Goal: Find specific page/section: Find specific page/section

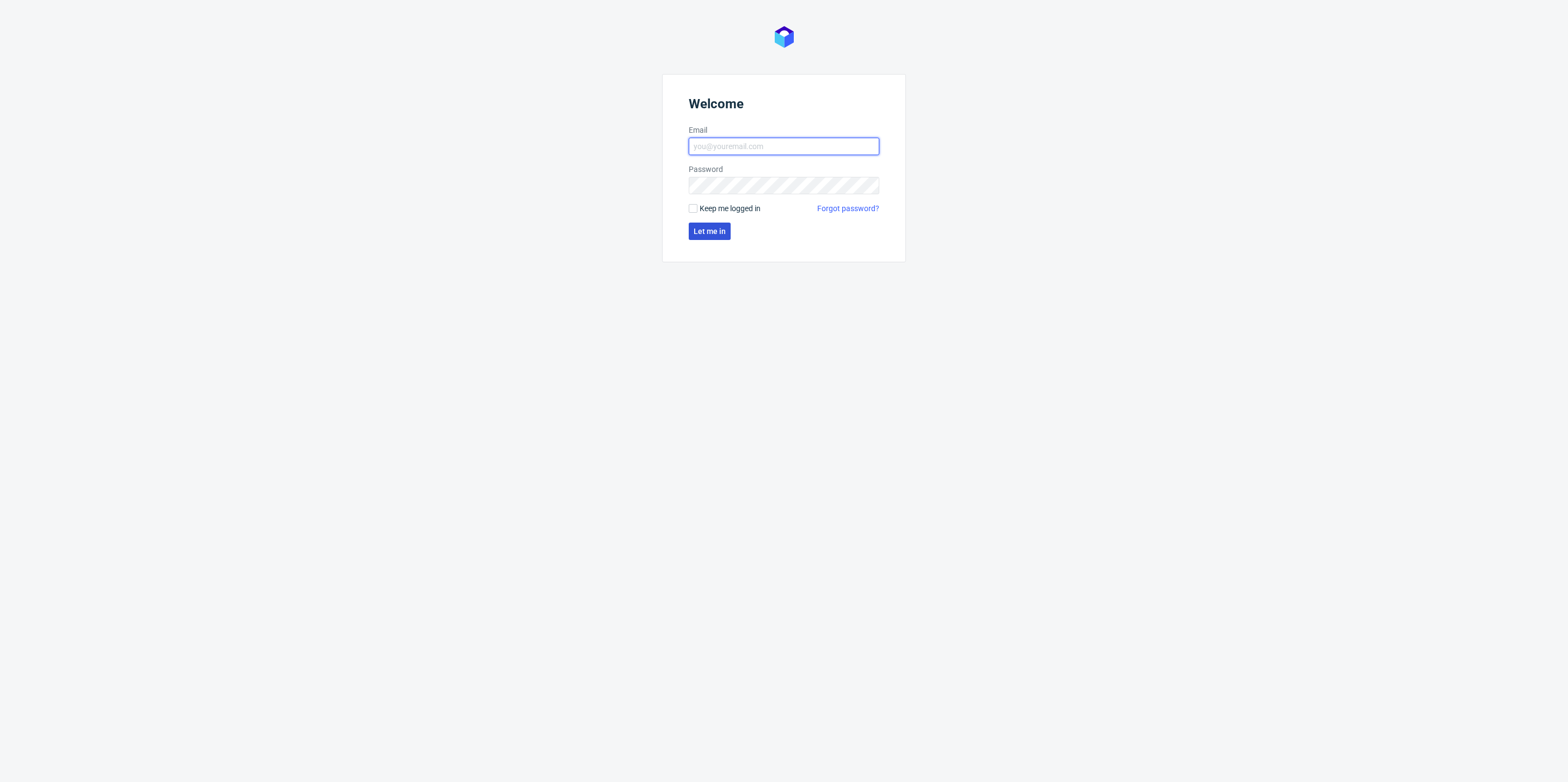
type input "[PERSON_NAME][EMAIL_ADDRESS][DOMAIN_NAME]"
click at [699, 237] on button "Let me in" at bounding box center [709, 231] width 42 height 18
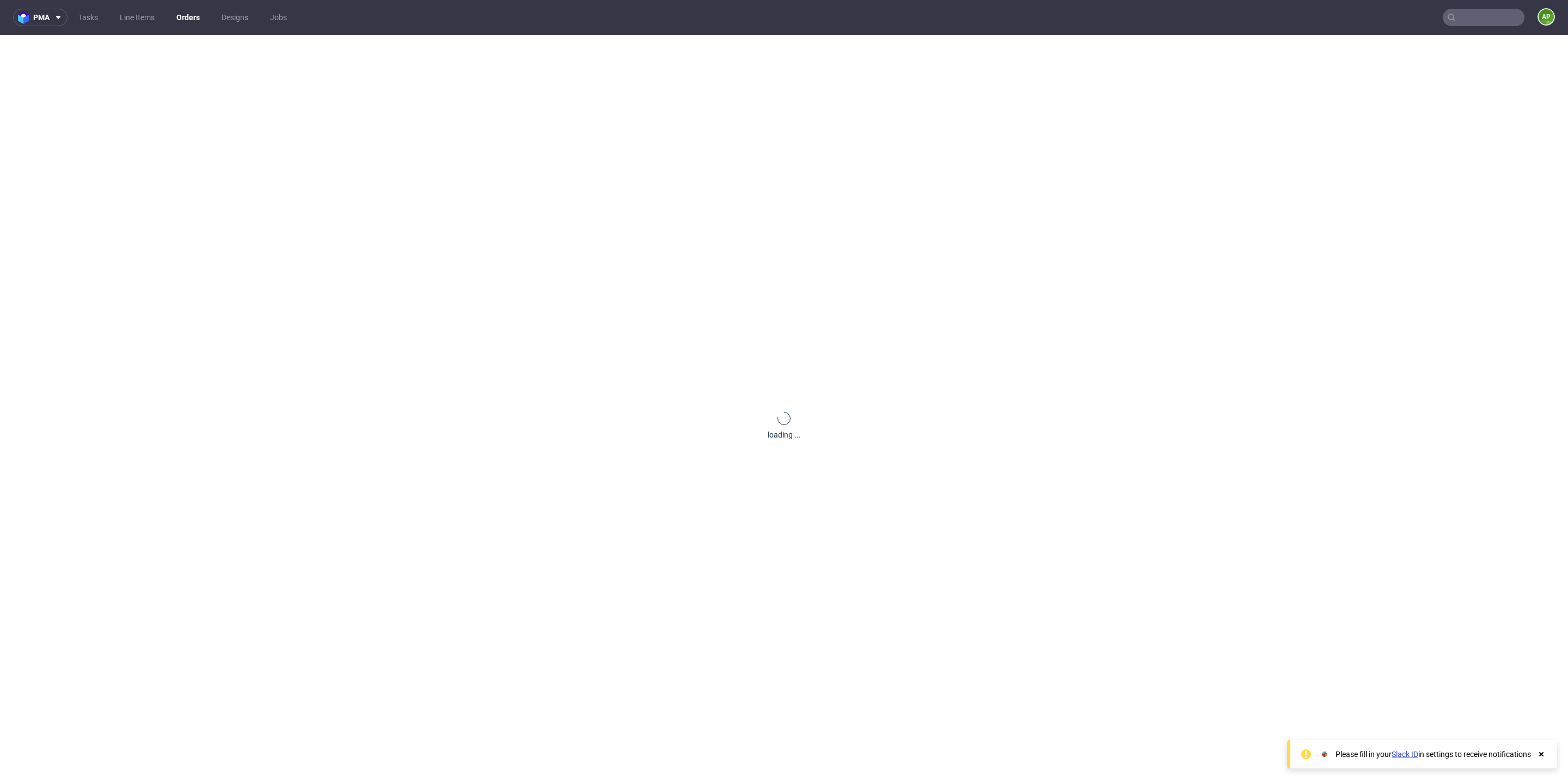
click at [1465, 21] on input "text" at bounding box center [1483, 17] width 82 height 18
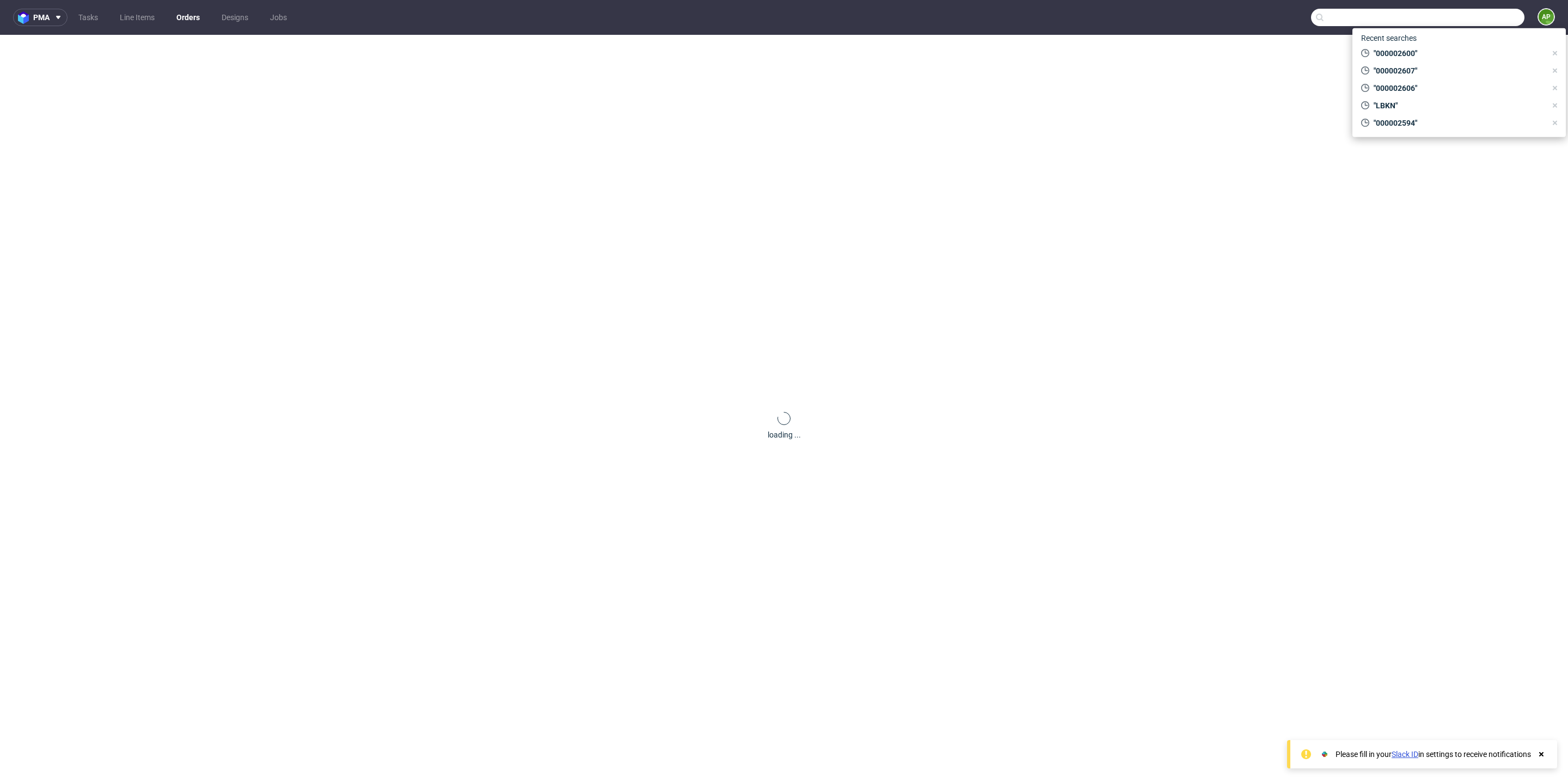
paste input "000002666"
type input "000002666"
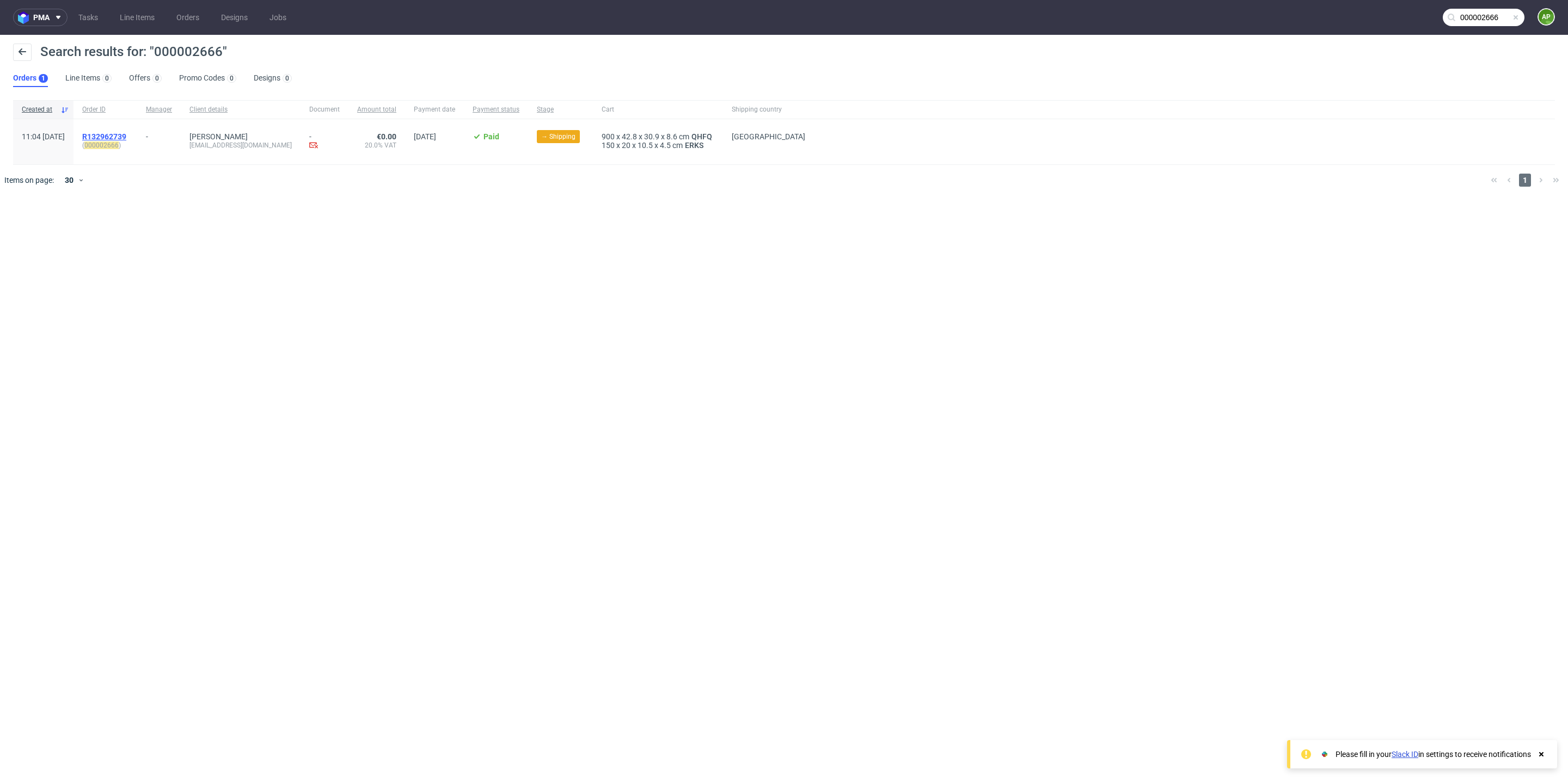
click at [127, 136] on span "R132962739" at bounding box center [104, 136] width 44 height 9
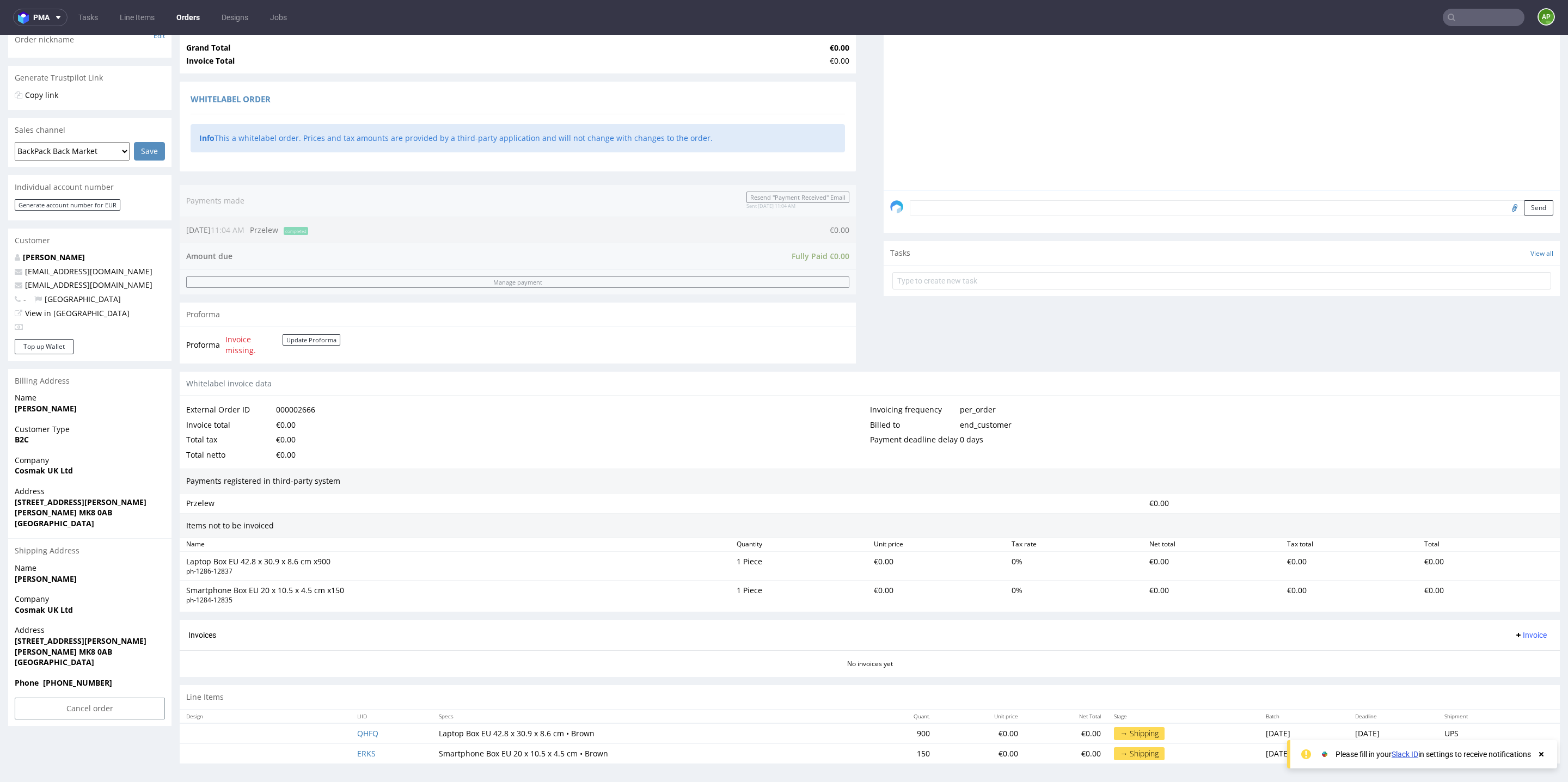
scroll to position [3, 0]
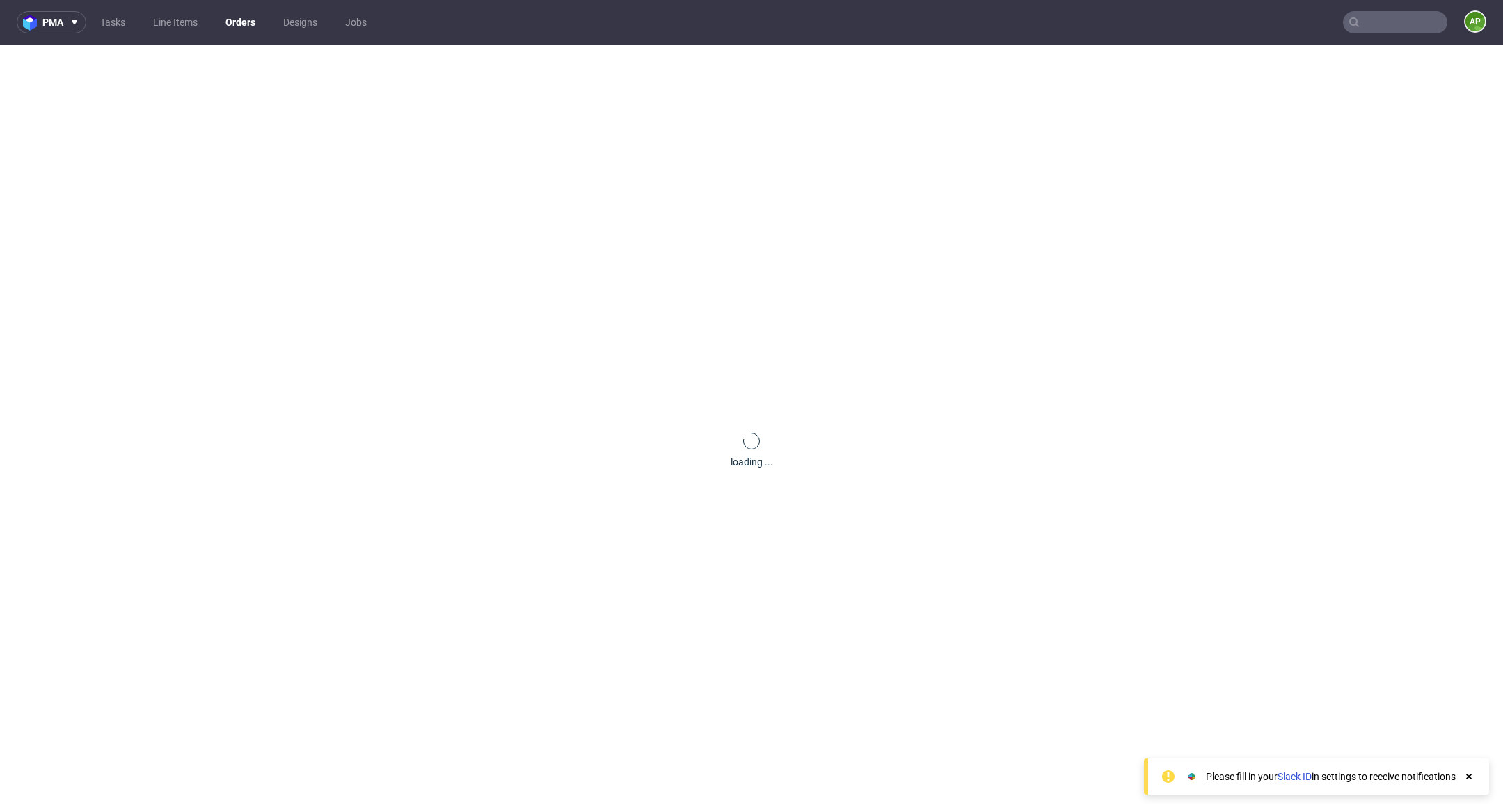
click at [1382, 23] on input "text" at bounding box center [1395, 22] width 104 height 23
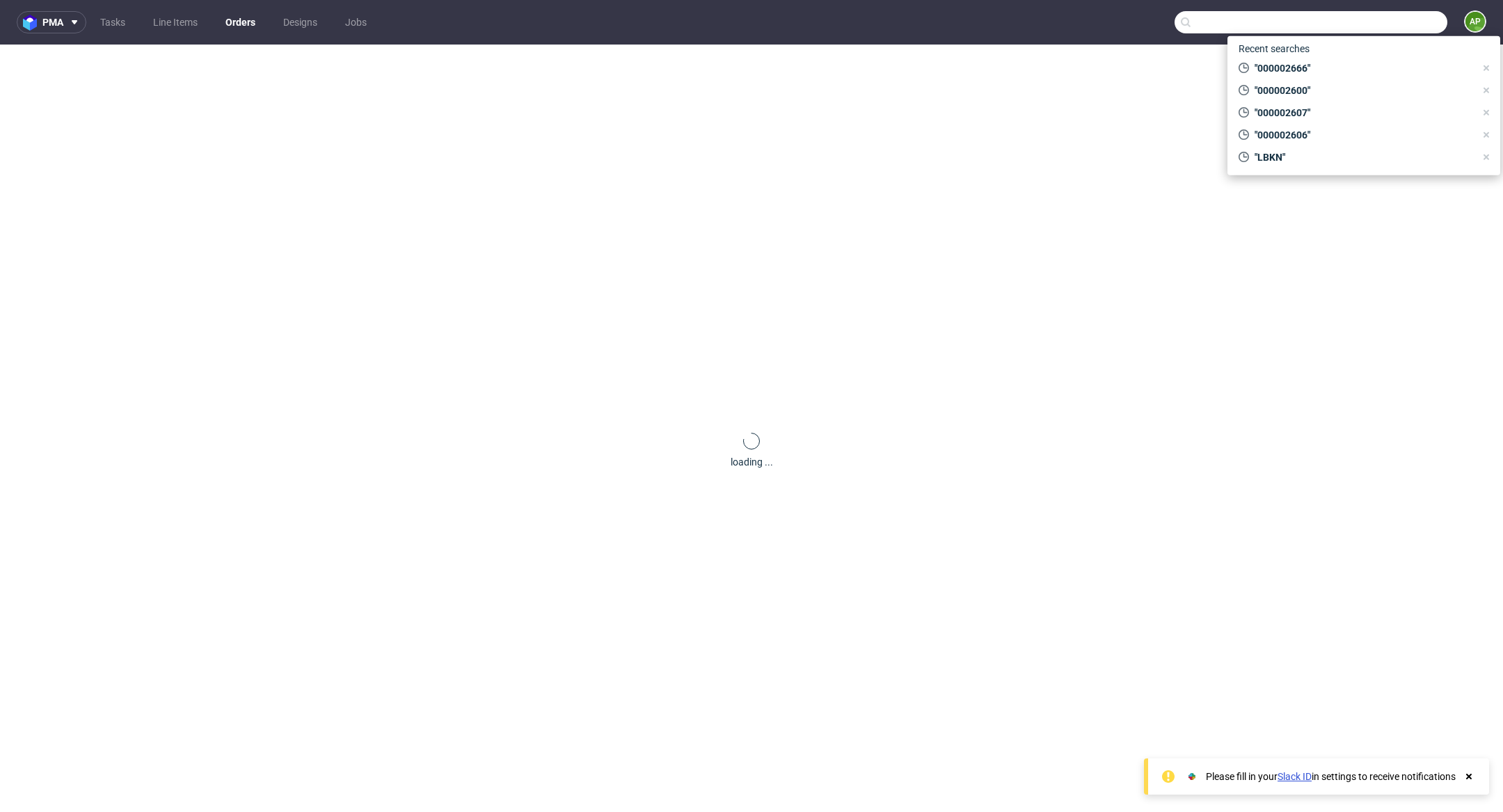
paste input "000002666"
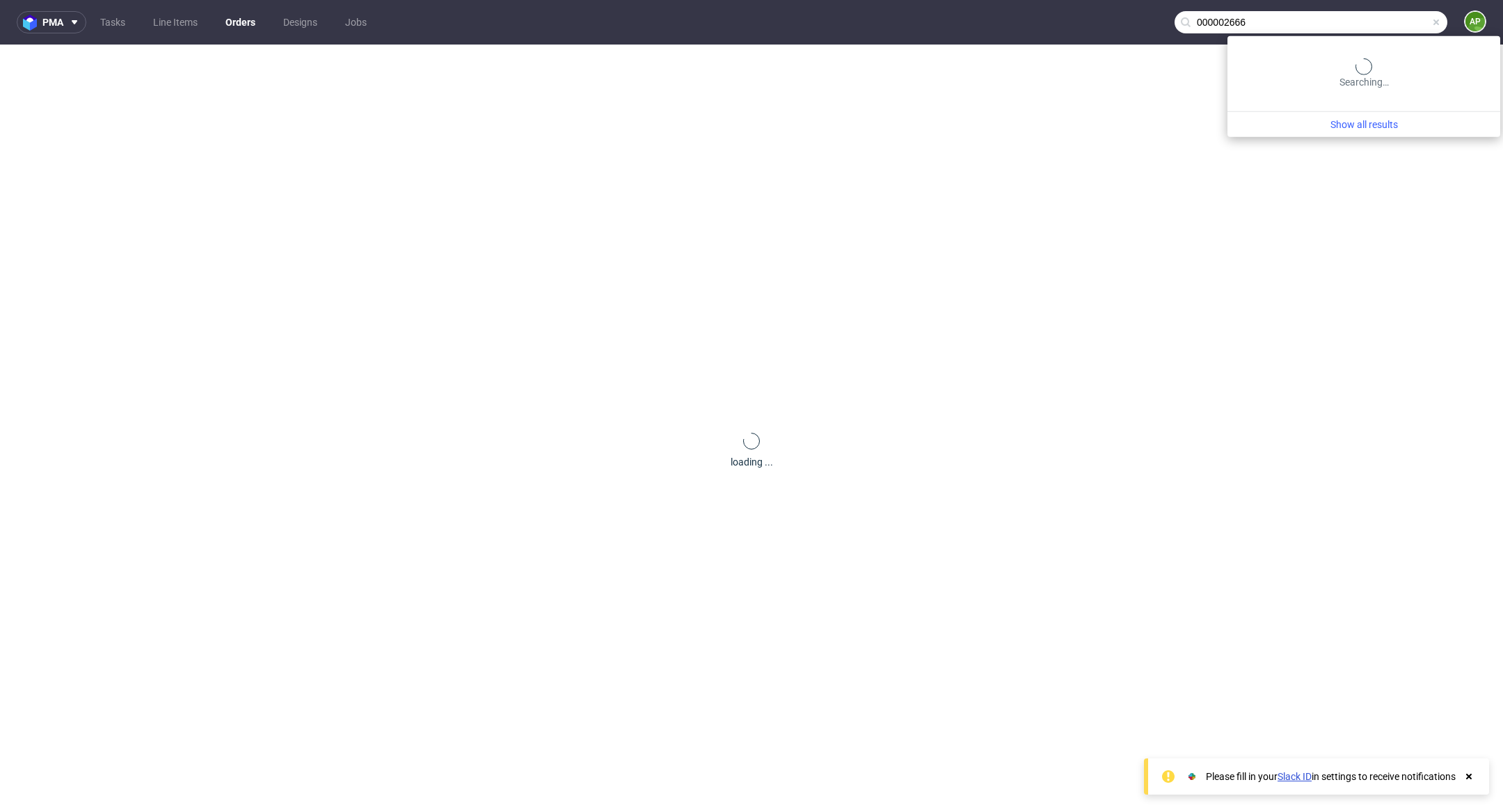
type input "000002666"
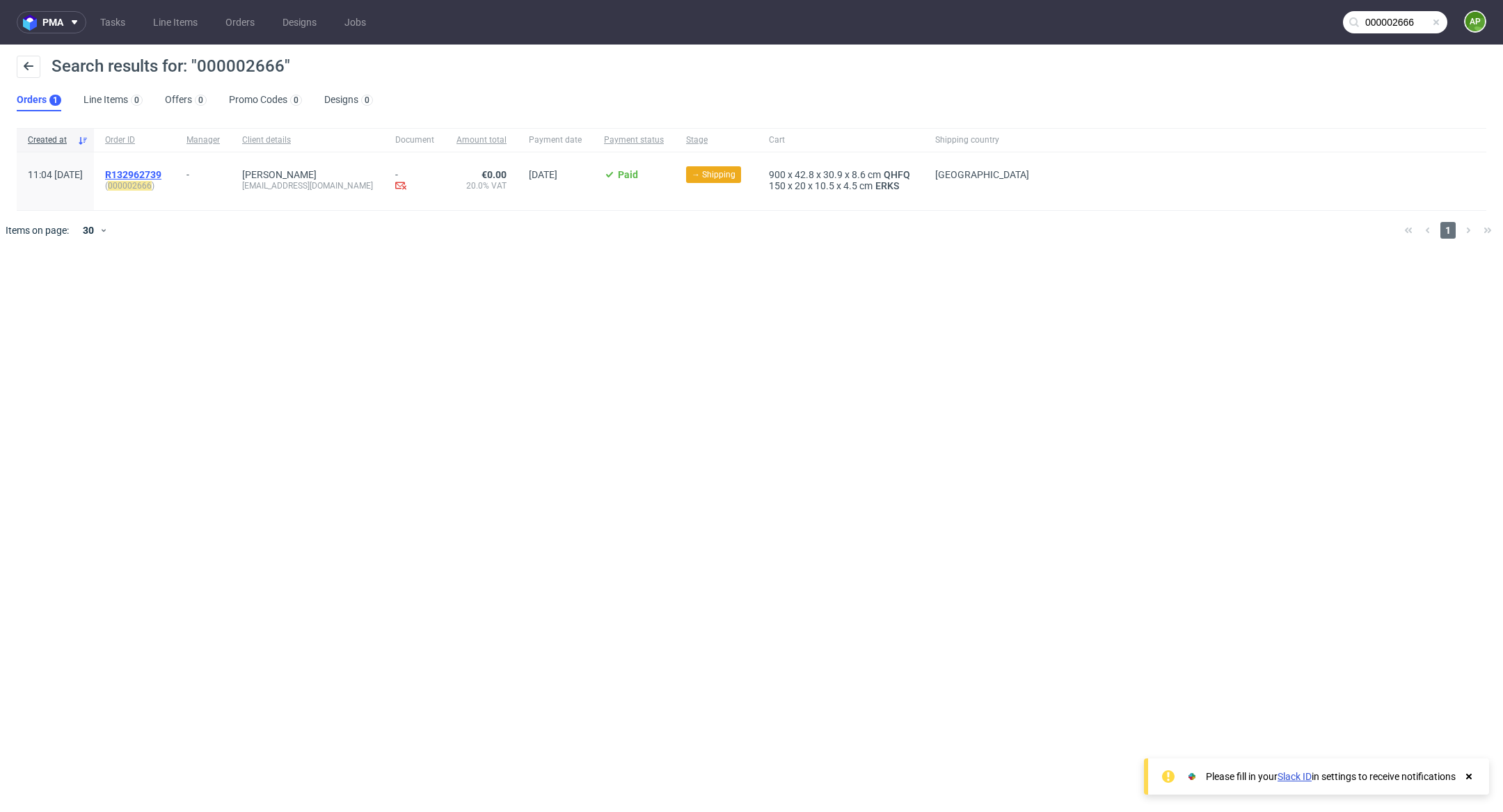
click at [160, 171] on span "R132962739" at bounding box center [133, 174] width 56 height 11
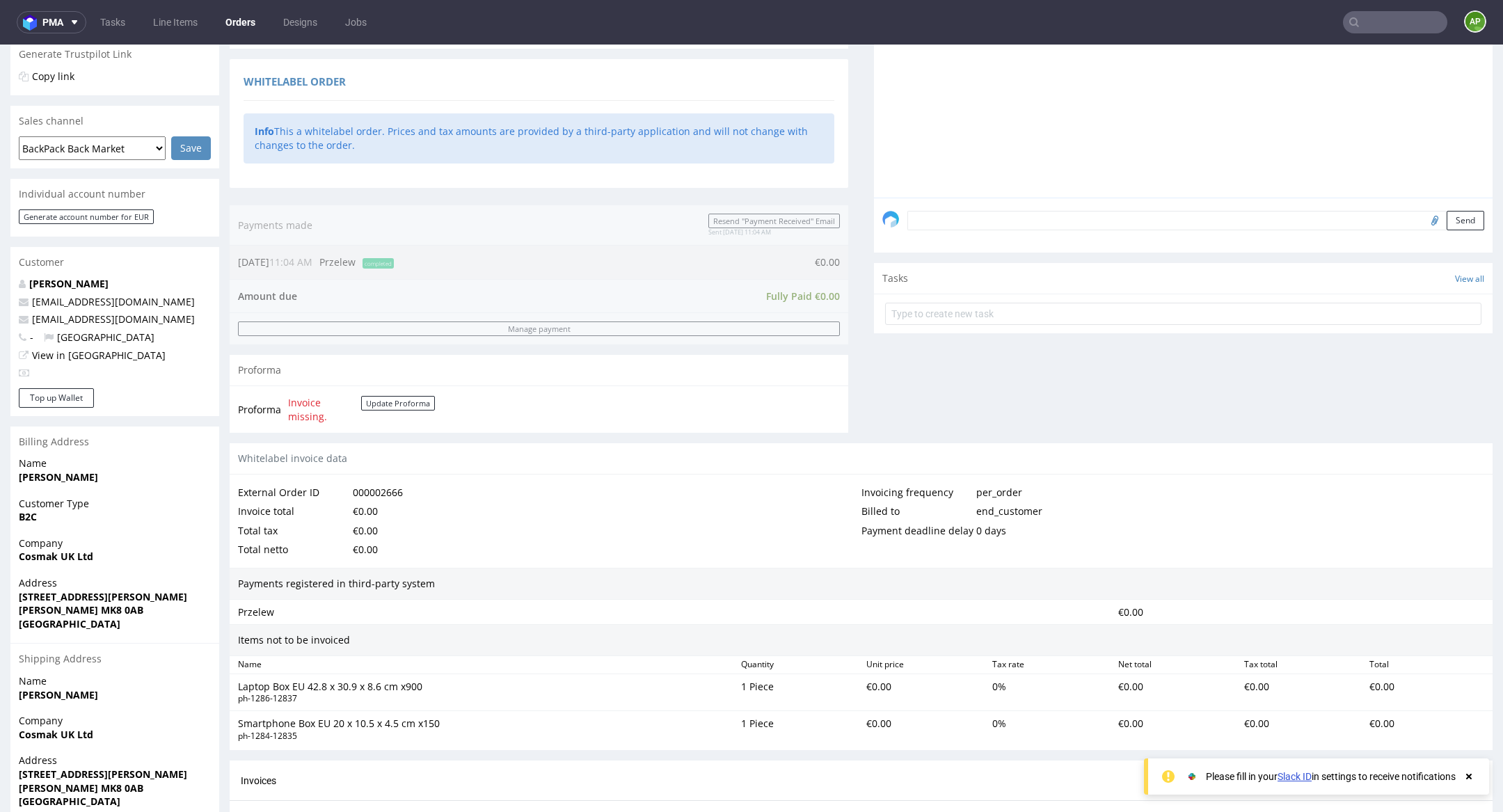
scroll to position [436, 0]
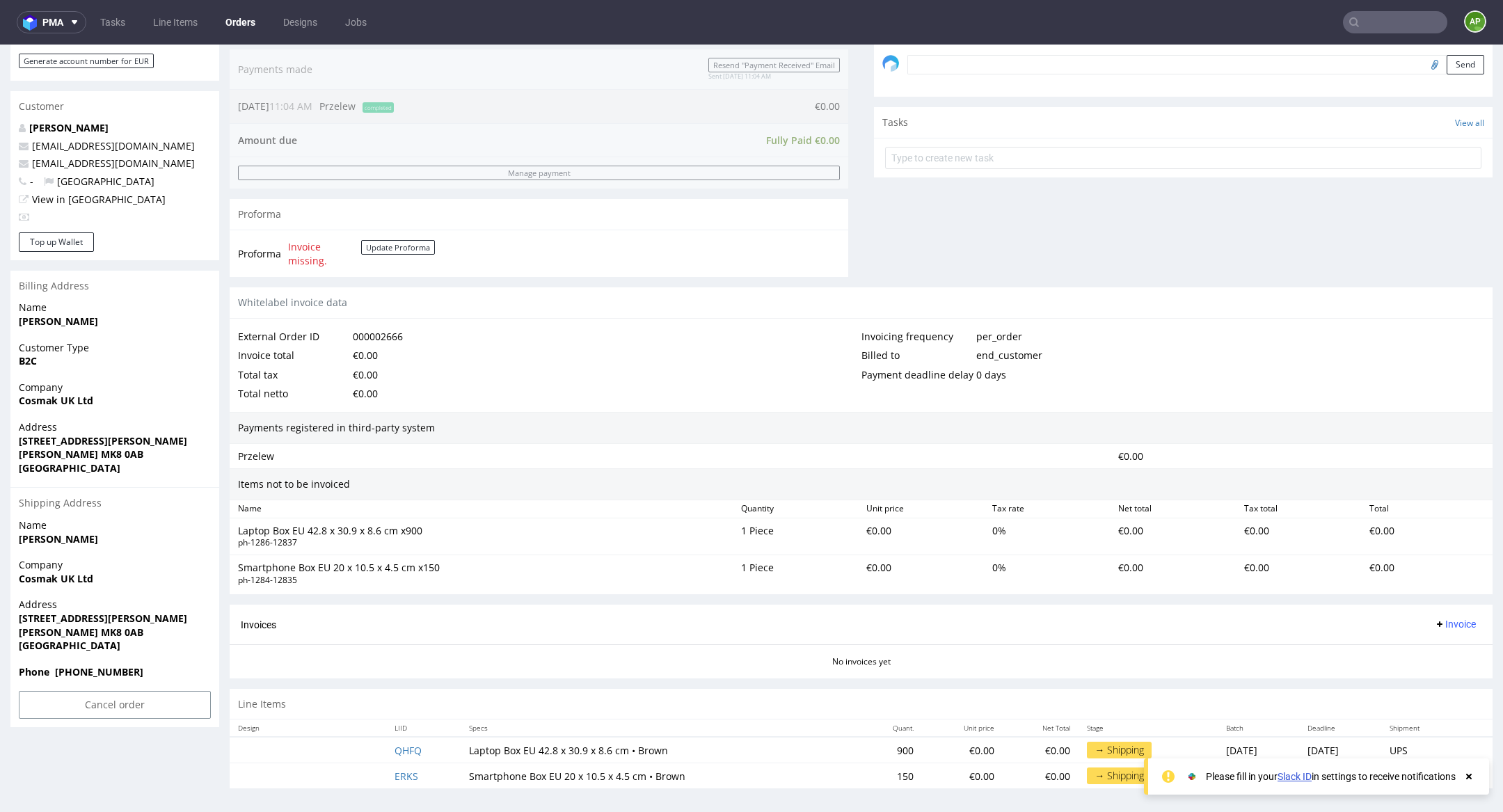
click at [1480, 777] on div "Please fill in your Slack ID in settings to receive notifications" at bounding box center [1316, 776] width 345 height 37
click at [1473, 777] on icon at bounding box center [1469, 776] width 12 height 11
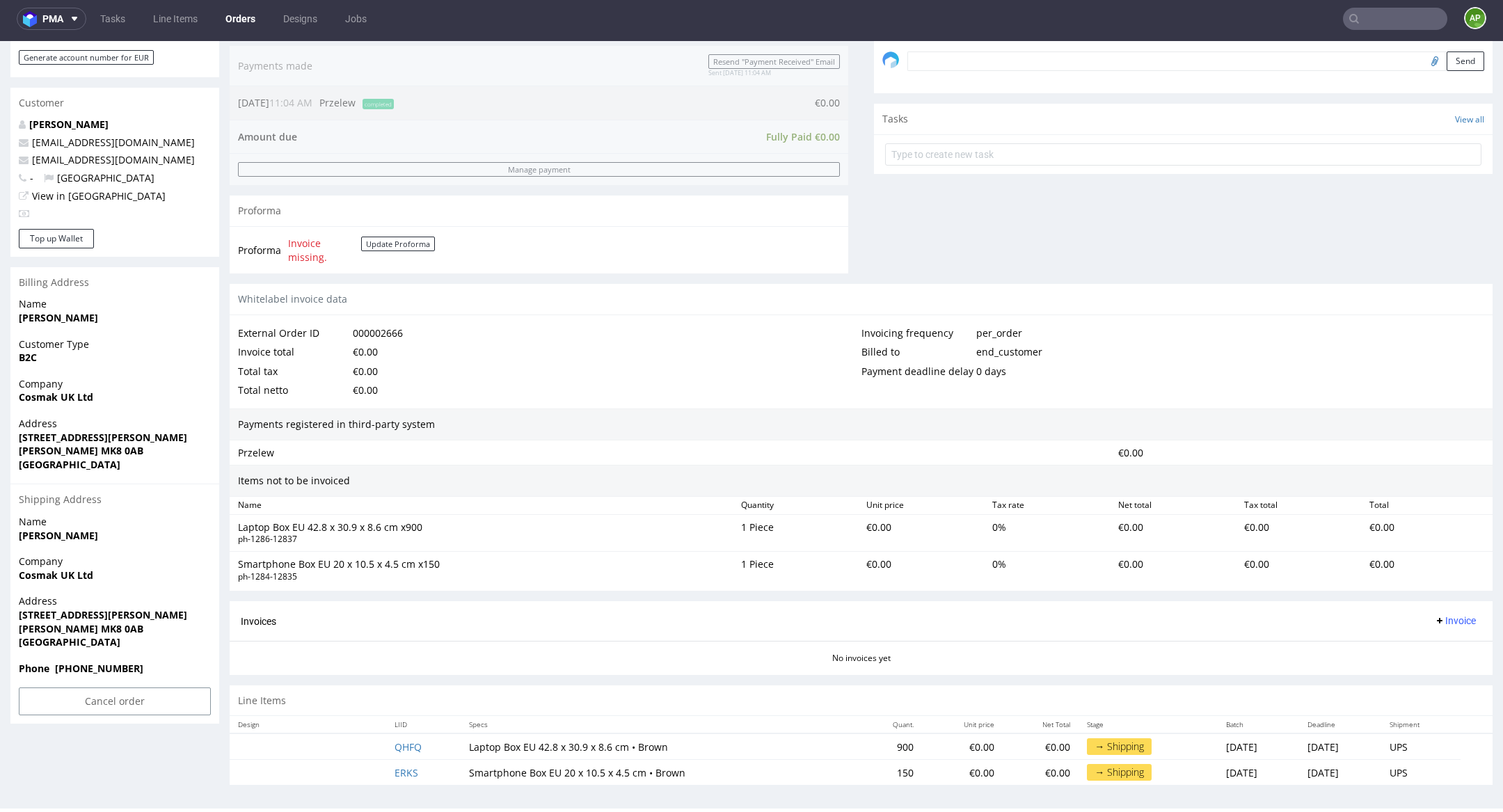
drag, startPoint x: 435, startPoint y: 742, endPoint x: 447, endPoint y: 741, distance: 12.0
click at [451, 741] on tr "QHFQ Laptop Box EU 42.8 x 30.9 x 8.6 cm • Brown 900 €0.00 €0.00 → Shipping Thu …" at bounding box center [860, 747] width 1263 height 26
click at [461, 741] on td "Laptop Box EU 42.8 x 30.9 x 8.6 cm • Brown" at bounding box center [659, 747] width 398 height 26
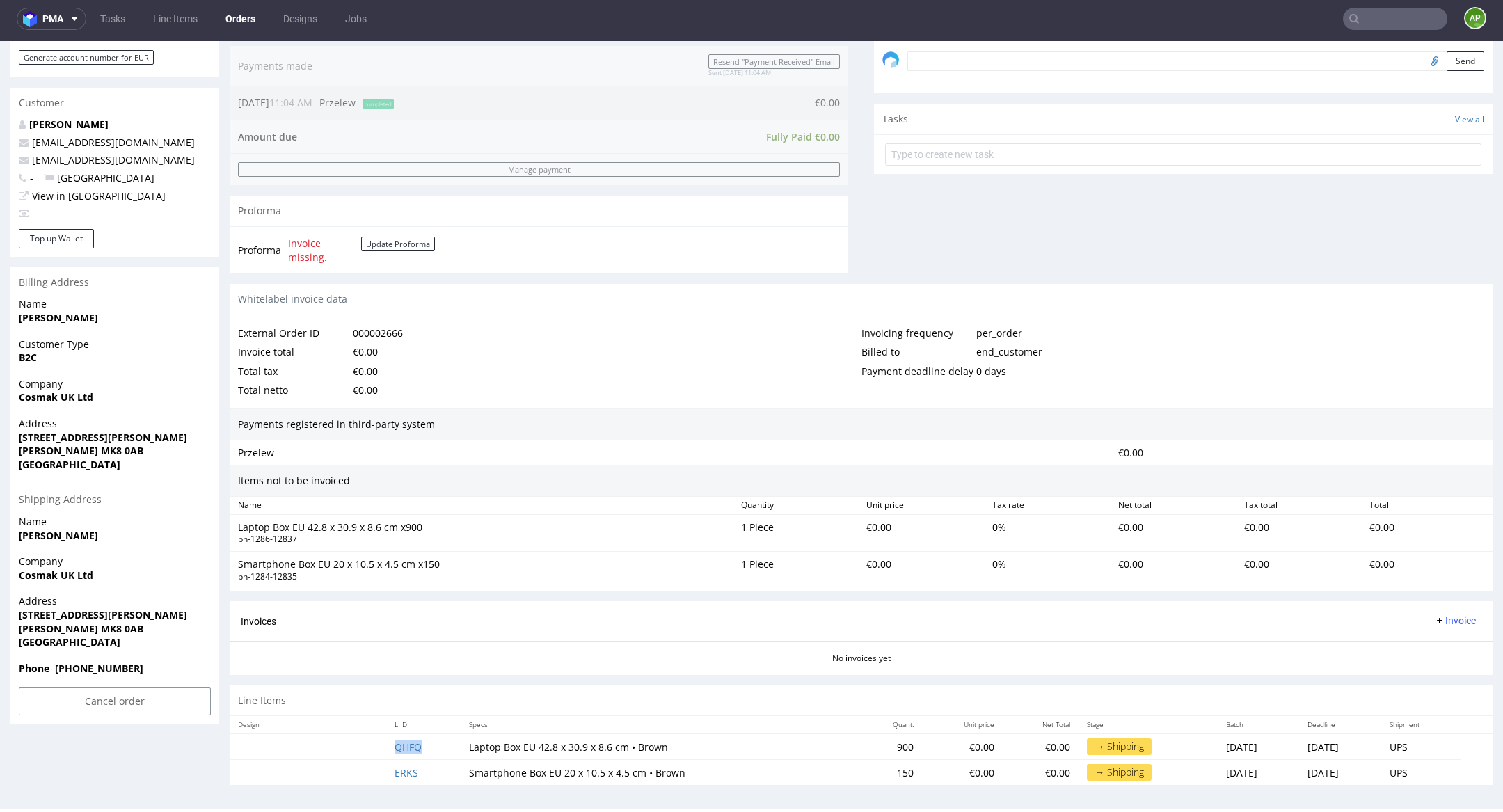
click at [420, 741] on td "QHFQ" at bounding box center [423, 747] width 75 height 26
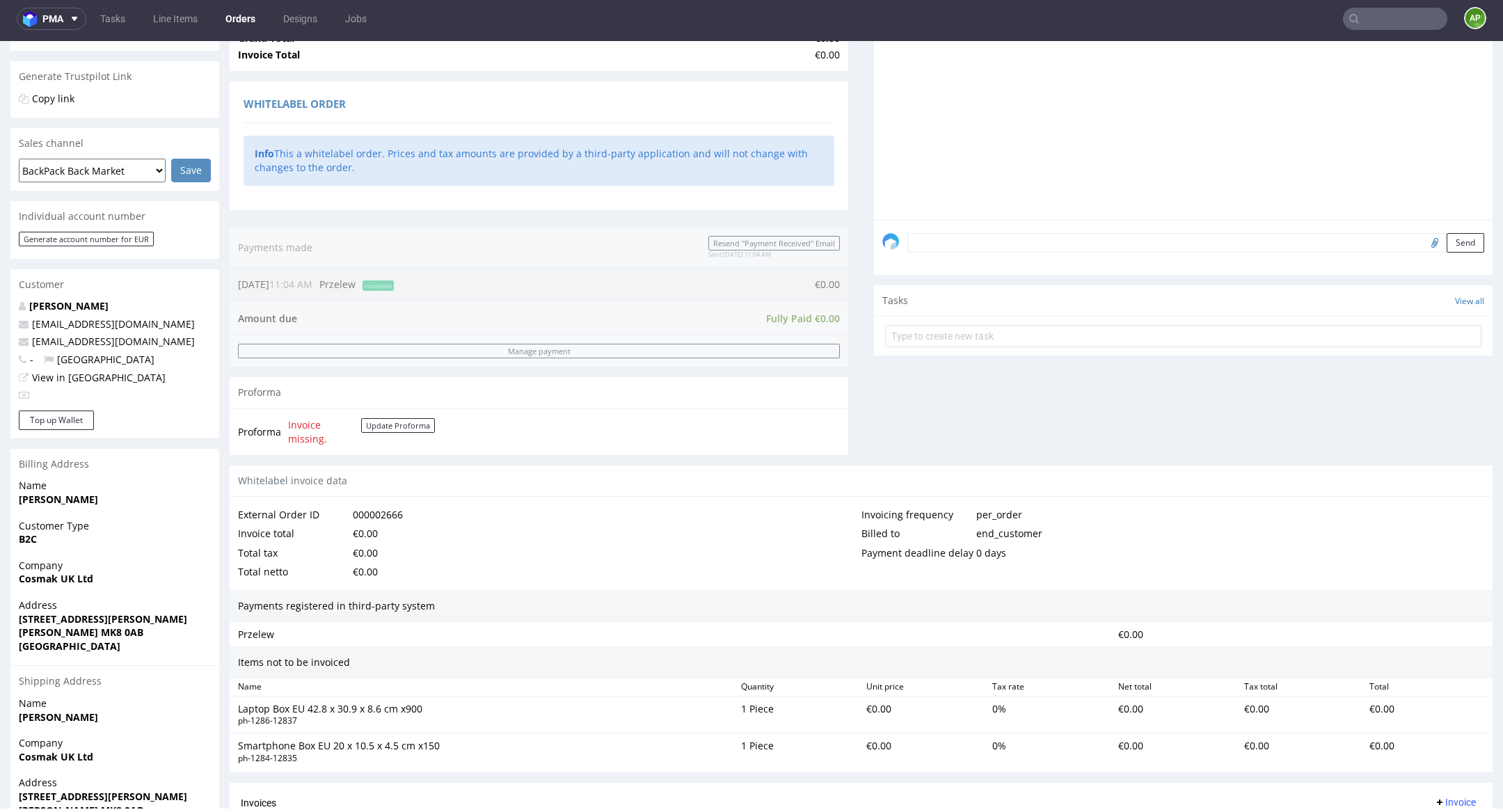
scroll to position [0, 0]
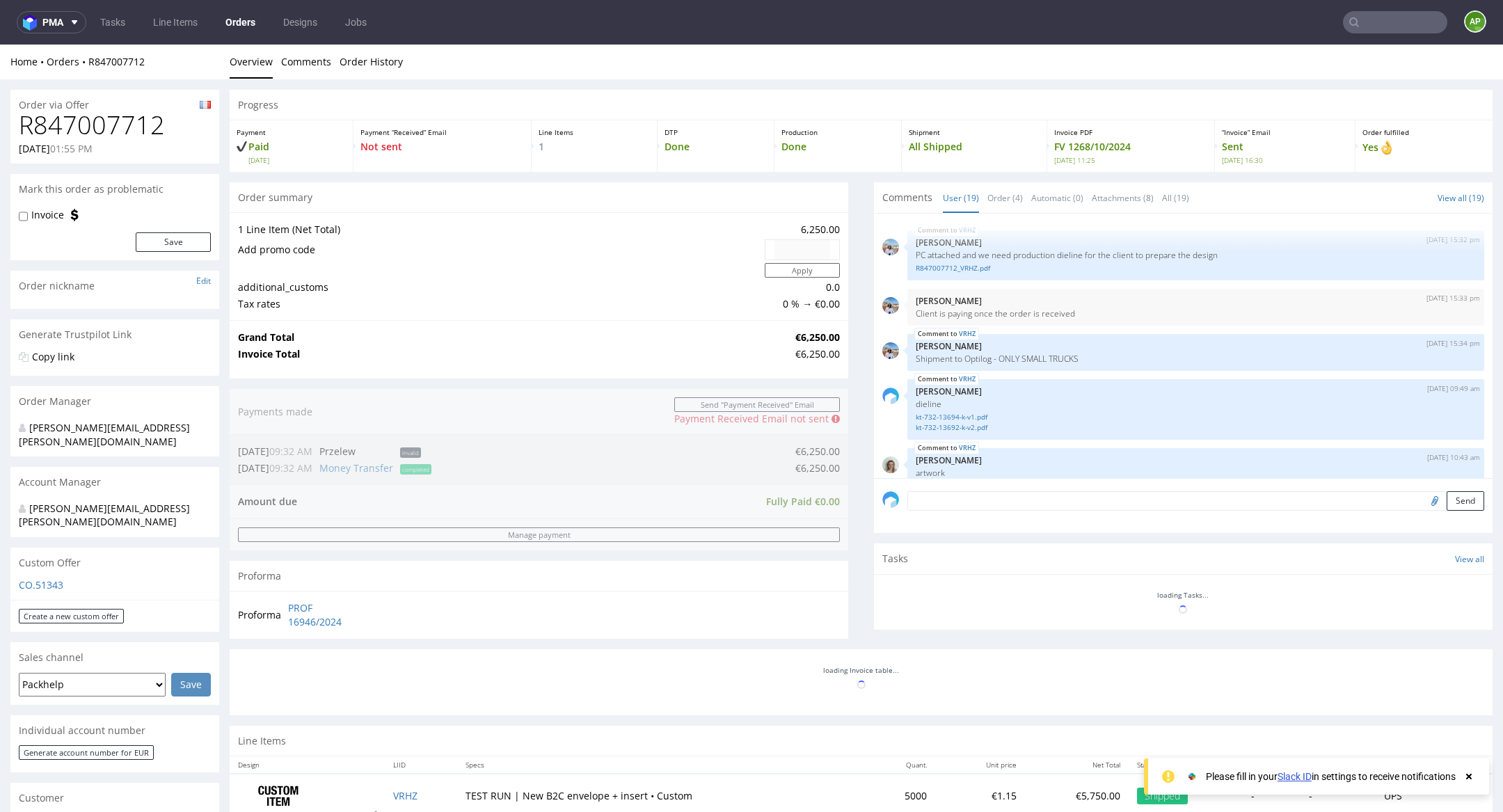
scroll to position [952, 0]
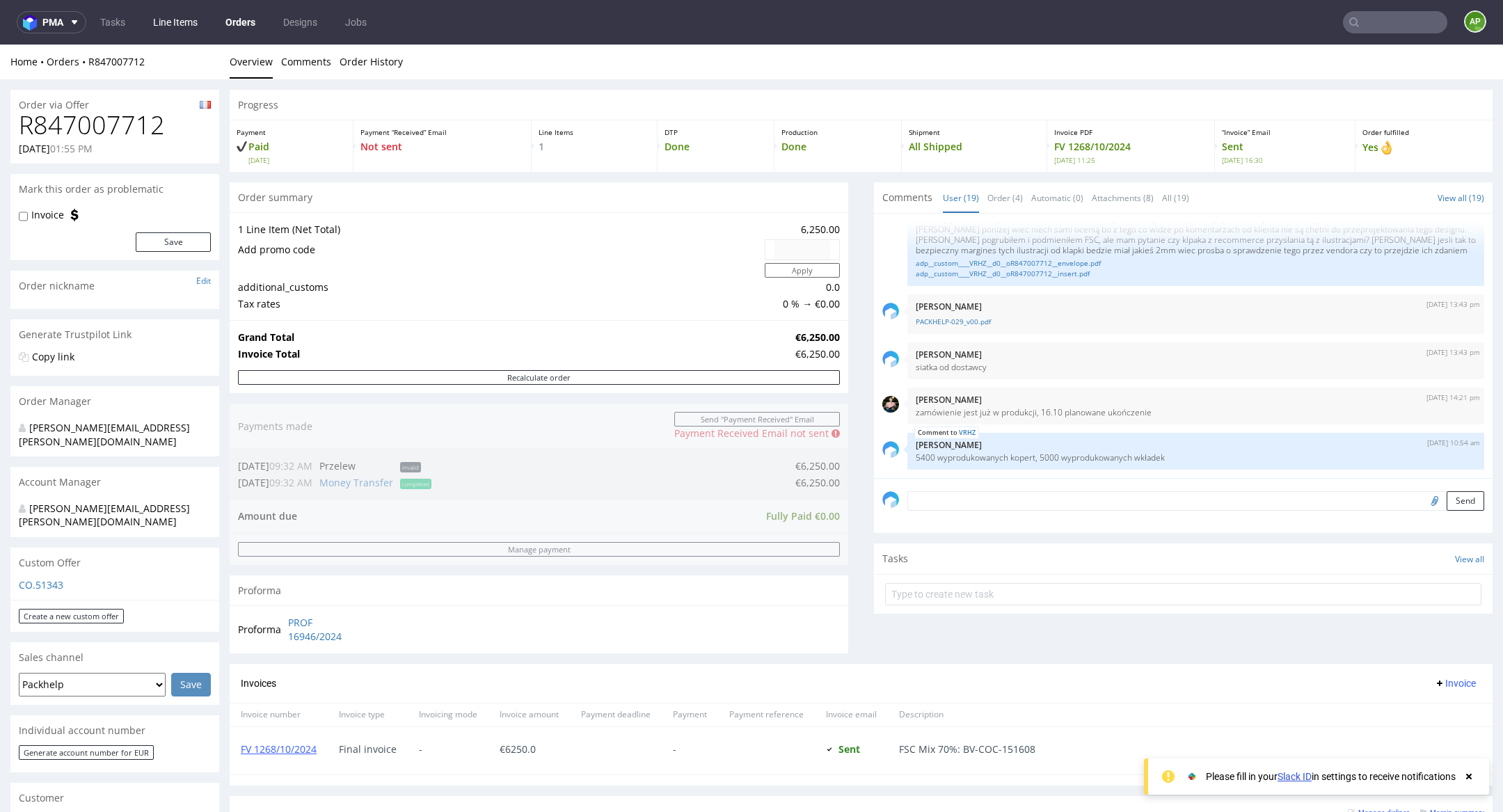
click at [172, 23] on link "Line Items" at bounding box center [175, 22] width 61 height 23
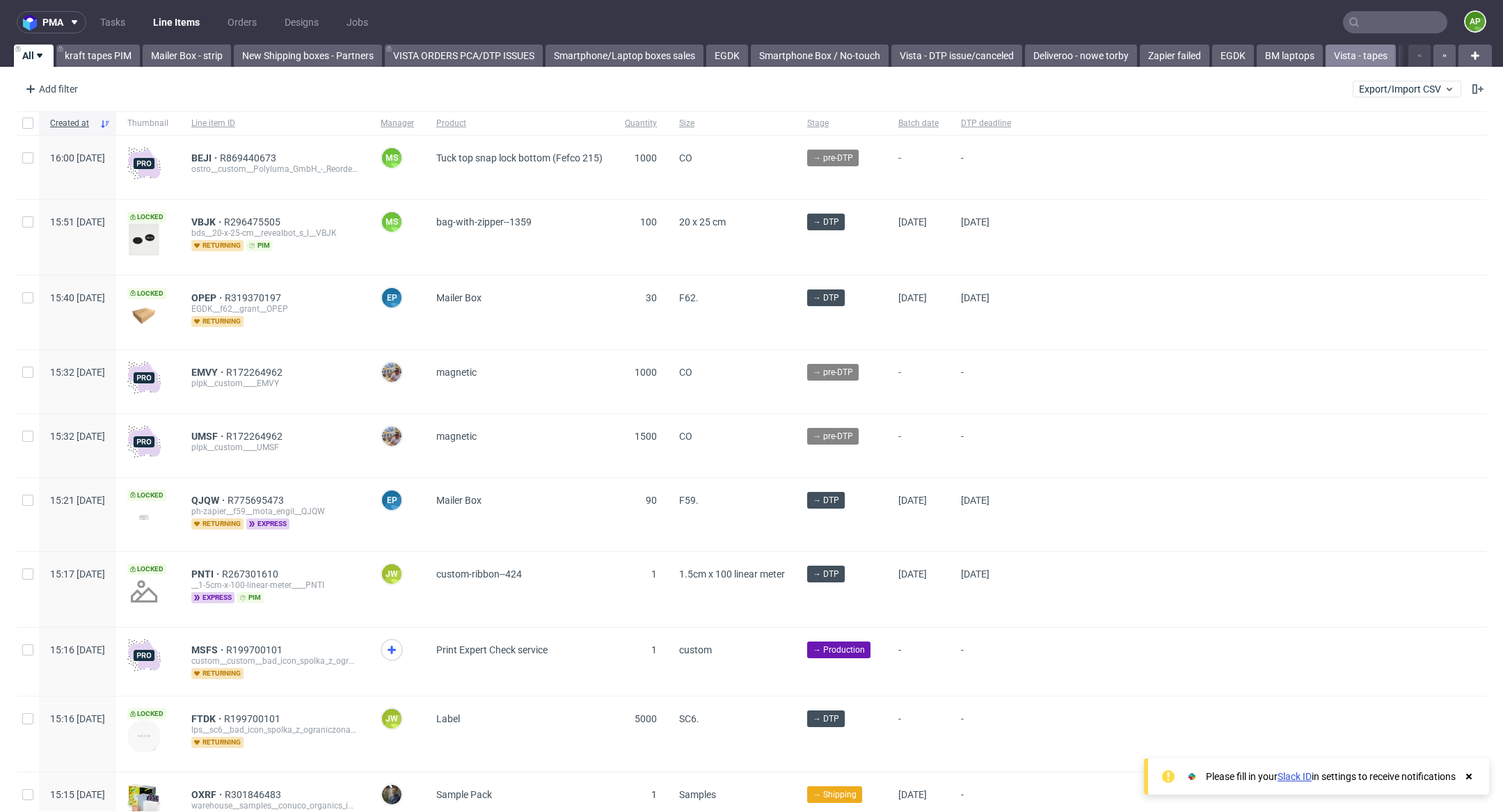
click at [1340, 58] on link "Vista - tapes" at bounding box center [1361, 55] width 70 height 23
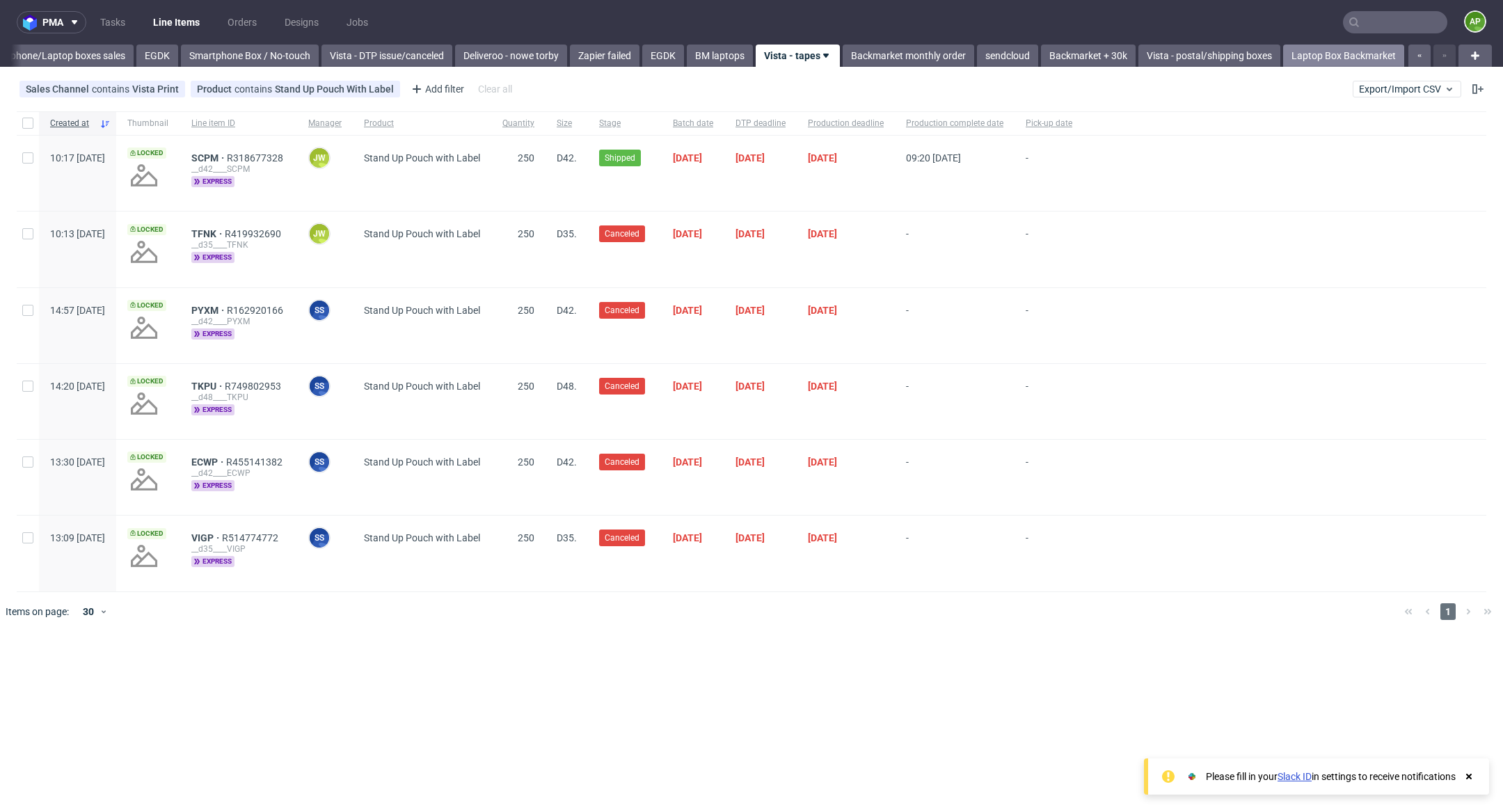
click at [1375, 61] on link "Laptop Box Backmarket" at bounding box center [1344, 55] width 121 height 23
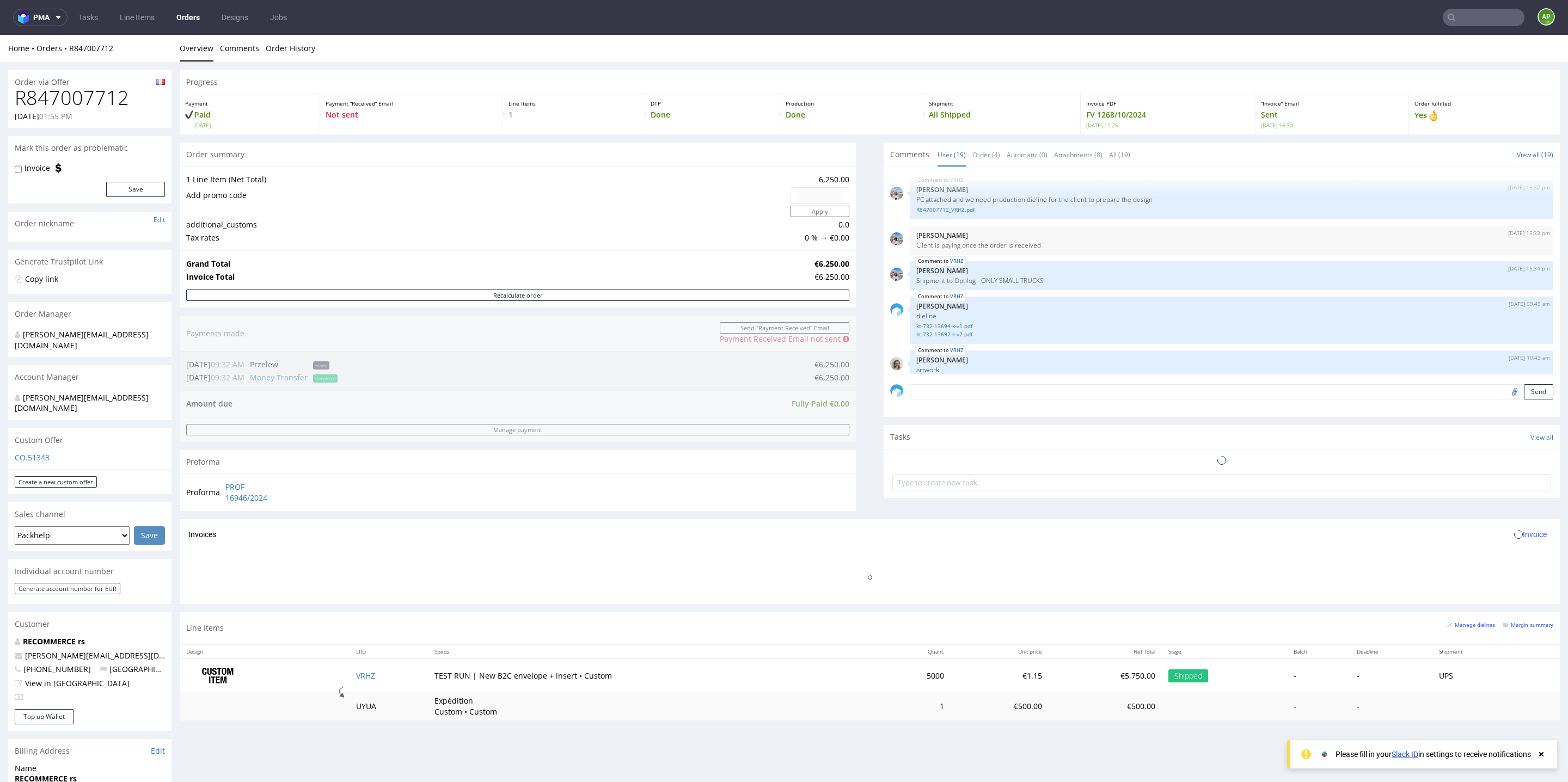
scroll to position [713, 0]
